Goal: Browse casually: Explore the website without a specific task or goal

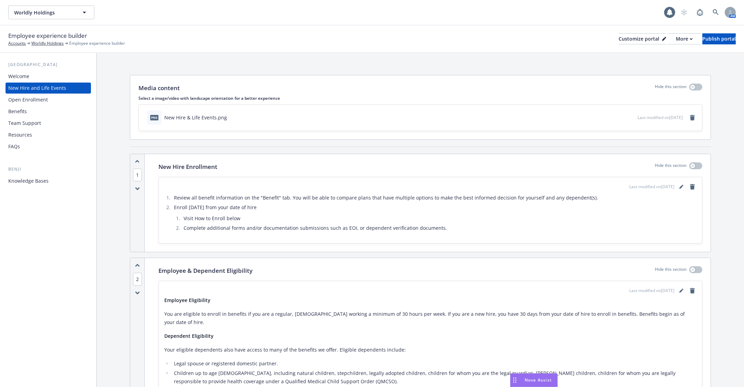
scroll to position [233, 0]
